Goal: Information Seeking & Learning: Learn about a topic

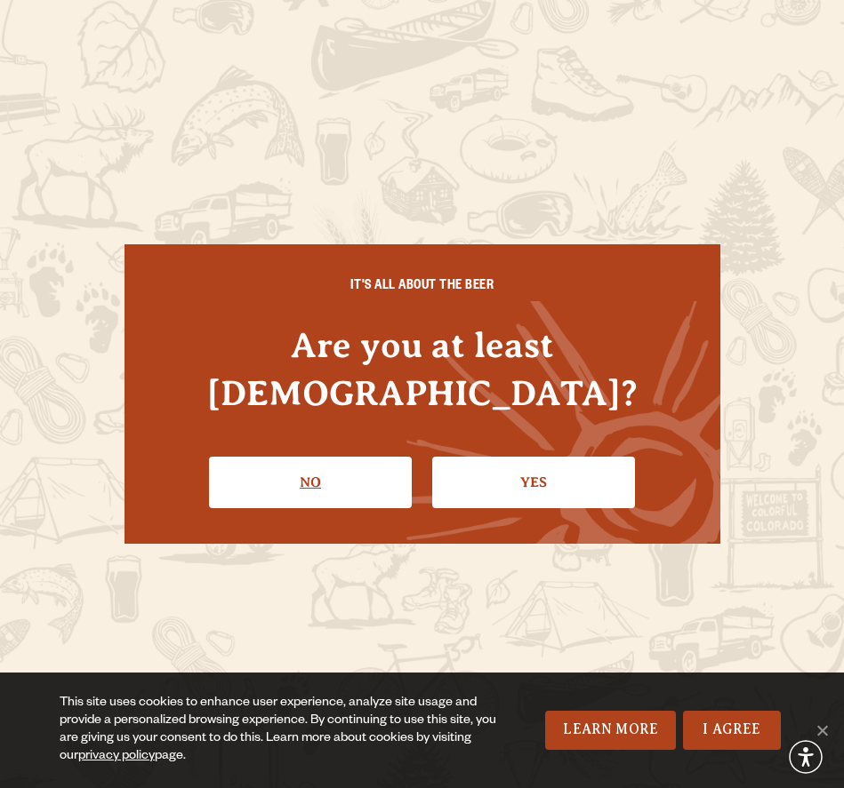
click at [323, 468] on link "No" at bounding box center [310, 483] width 203 height 52
click at [353, 475] on link "No" at bounding box center [310, 483] width 203 height 52
click at [544, 485] on div "IT'S ALL ABOUT THE BEER Are you at least 21 years old? No Yes" at bounding box center [422, 394] width 596 height 300
click at [538, 473] on link "Yes" at bounding box center [533, 483] width 203 height 52
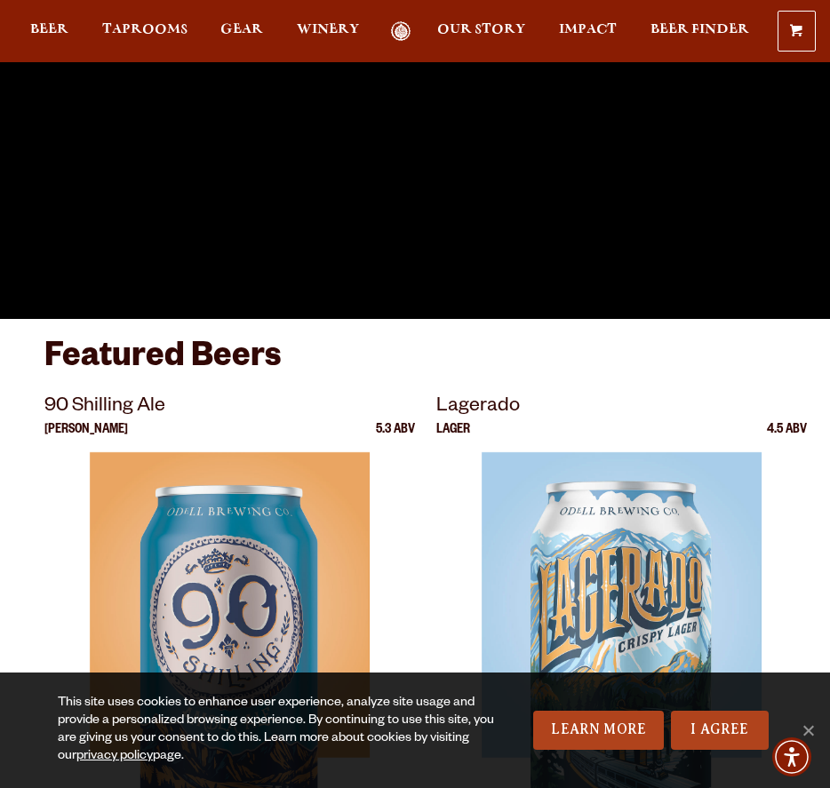
scroll to position [297, 0]
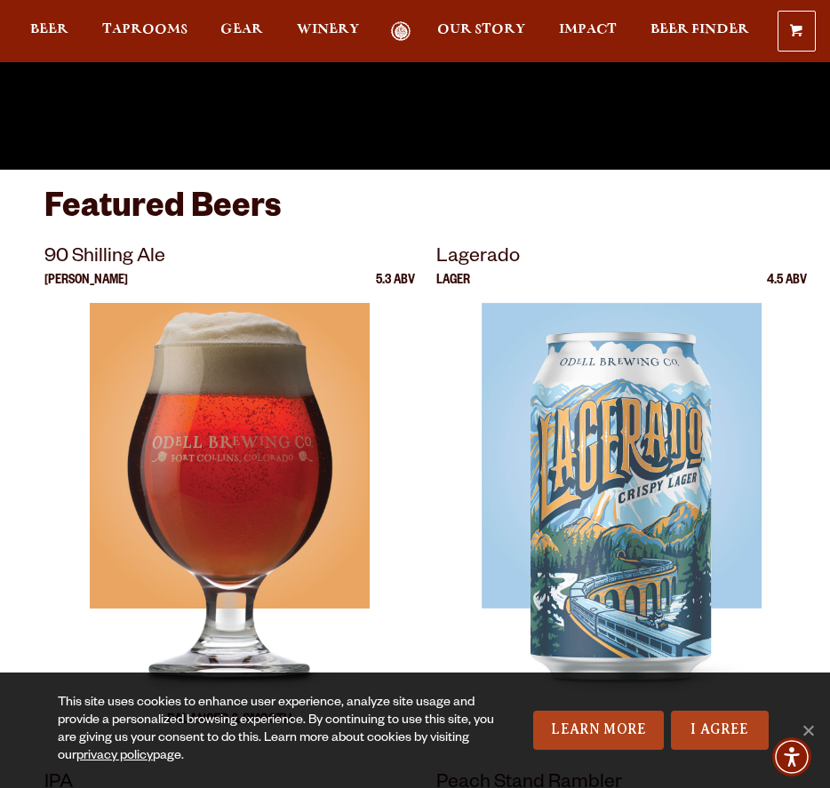
click at [271, 452] on img at bounding box center [229, 525] width 279 height 444
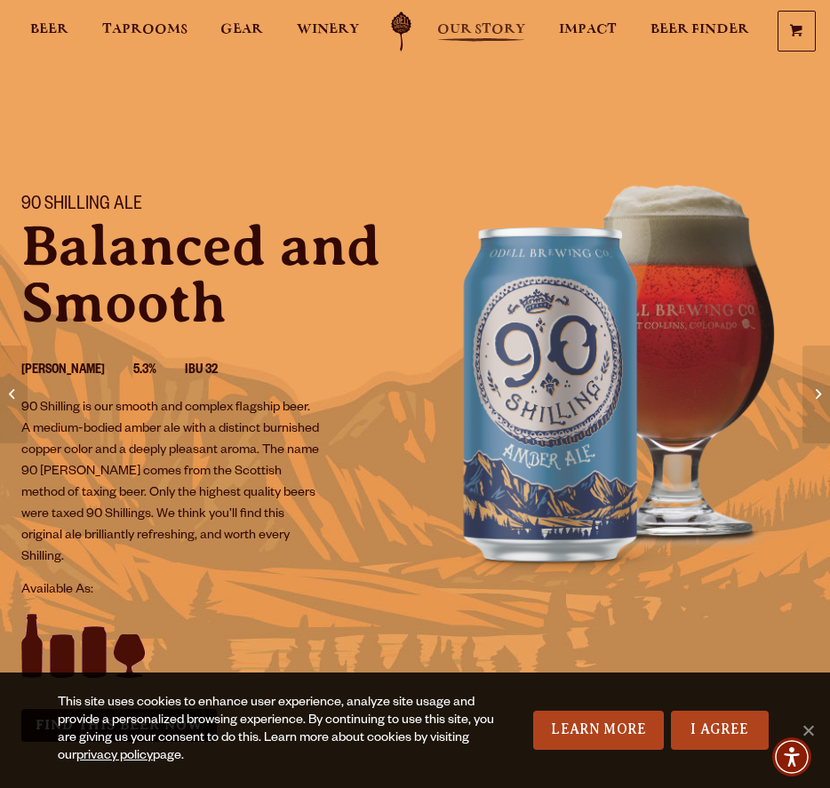
click at [458, 33] on span "Our Story" at bounding box center [481, 29] width 88 height 14
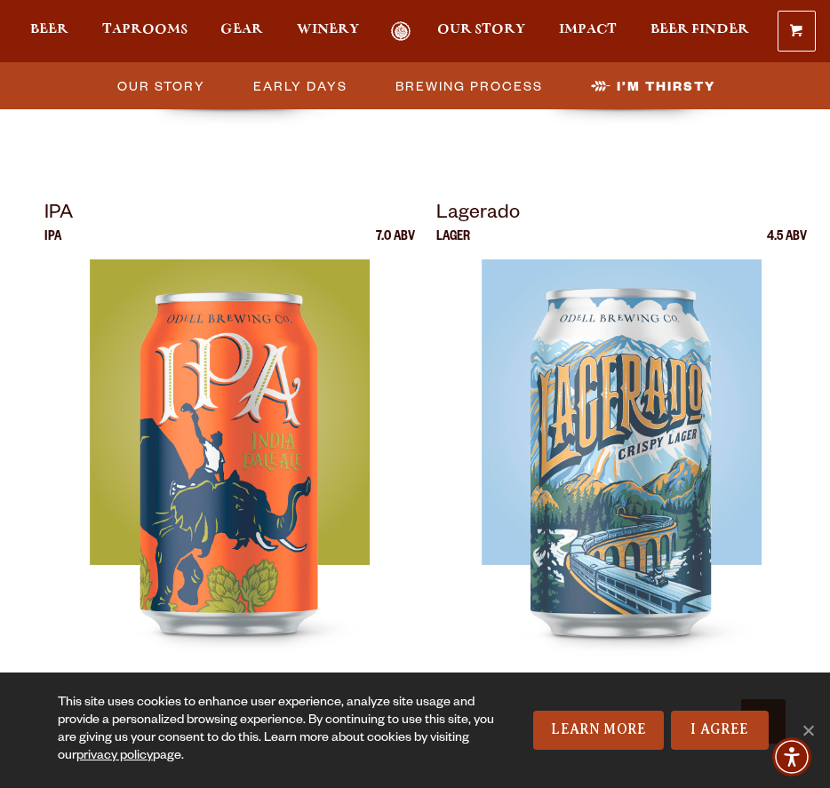
scroll to position [6690, 0]
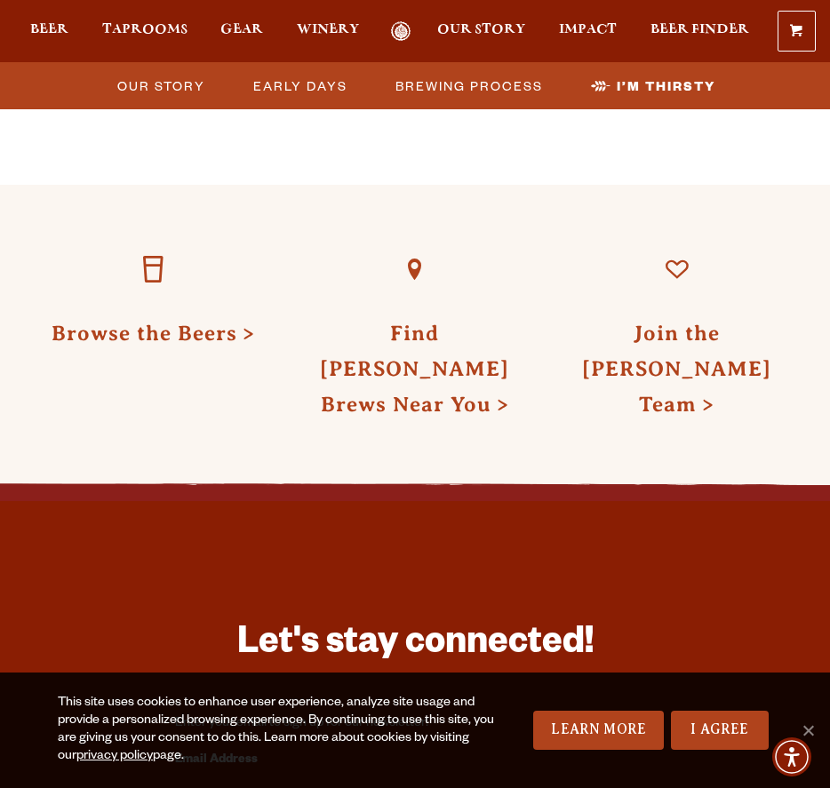
click at [408, 26] on link "Odell Home" at bounding box center [401, 31] width 44 height 20
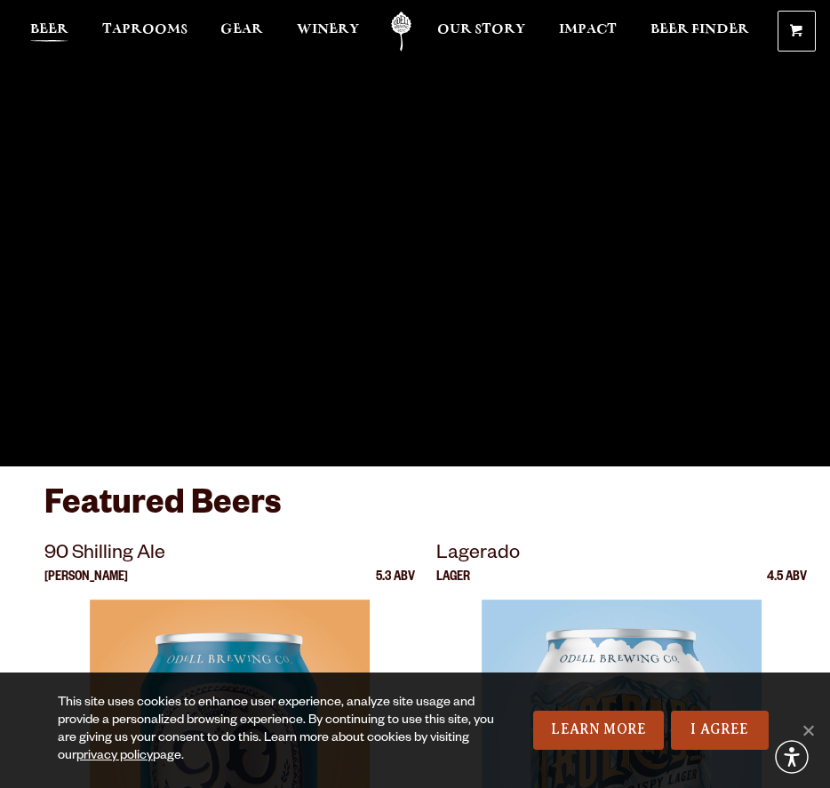
click at [68, 30] on span "Beer" at bounding box center [49, 29] width 38 height 14
